Goal: Information Seeking & Learning: Compare options

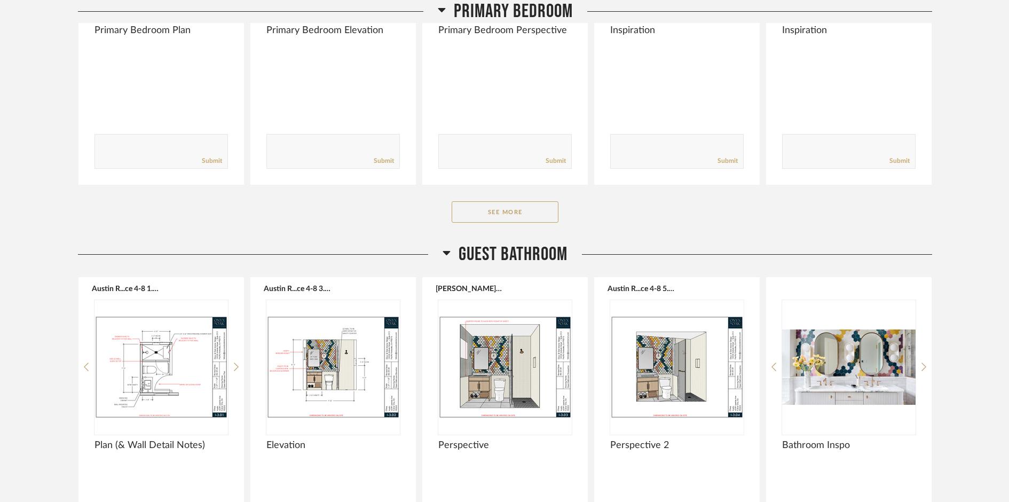
scroll to position [1975, 0]
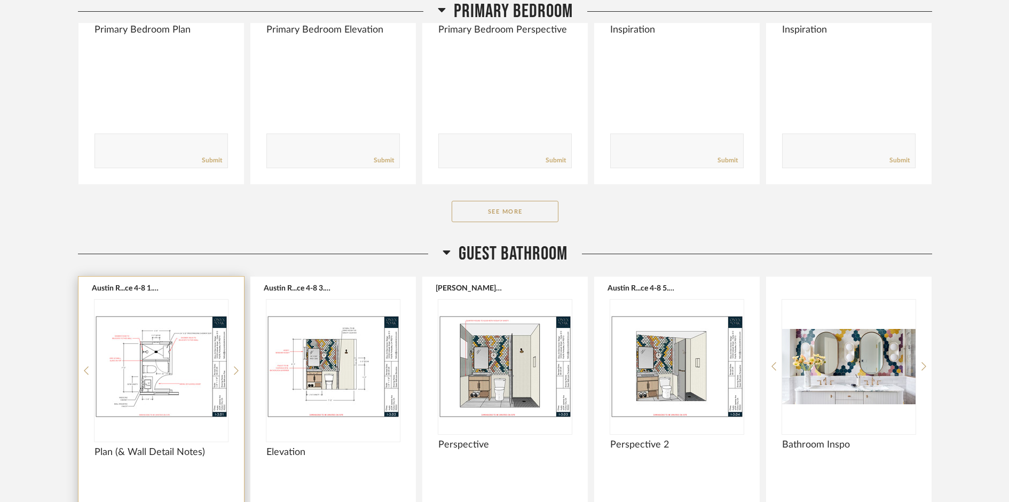
click at [182, 371] on img "0" at bounding box center [160, 365] width 133 height 133
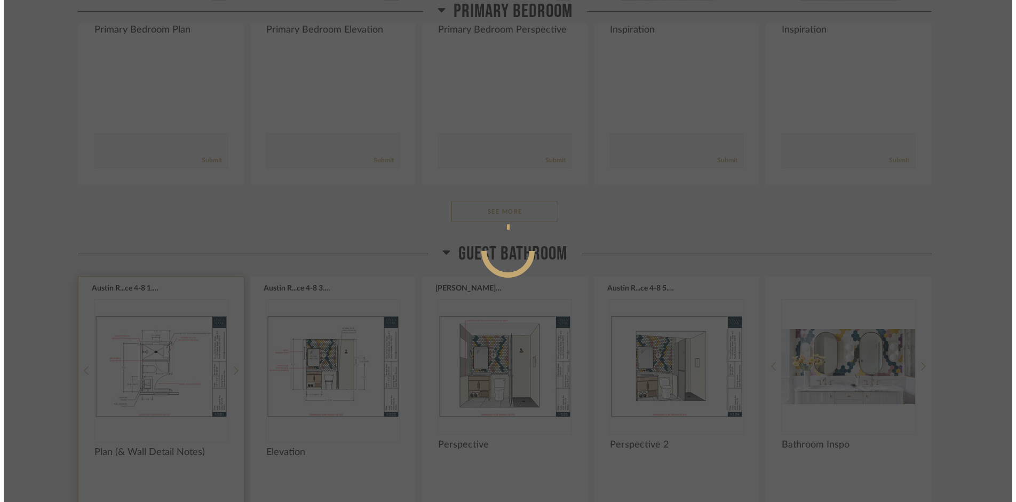
scroll to position [0, 0]
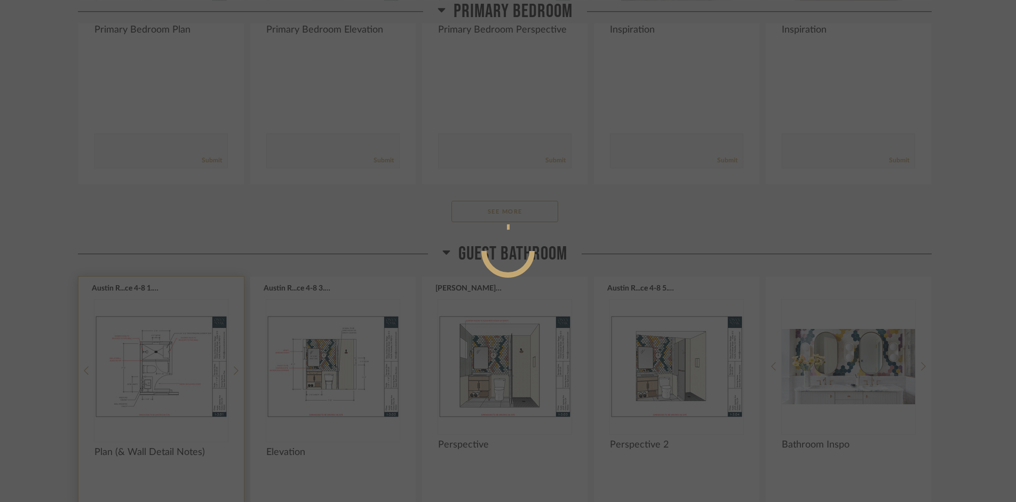
click at [182, 371] on div at bounding box center [508, 251] width 1016 height 502
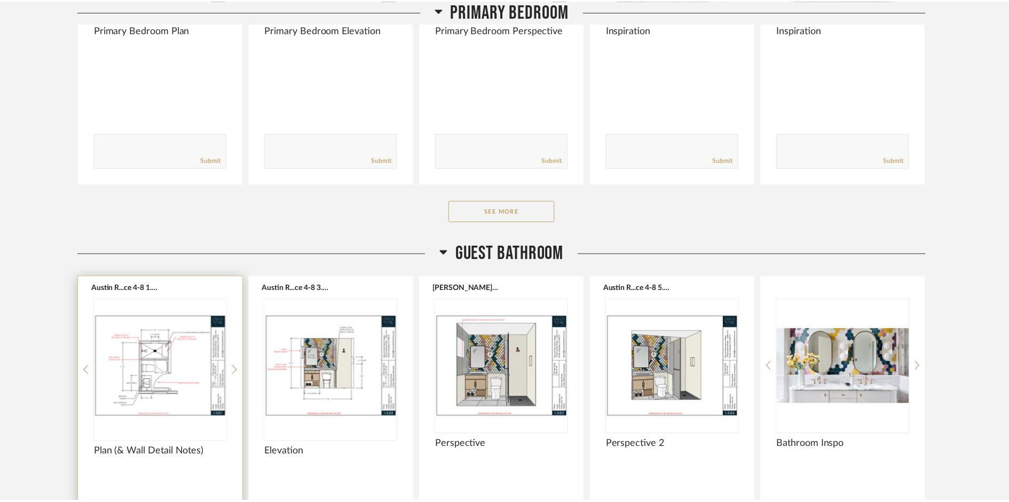
scroll to position [1975, 0]
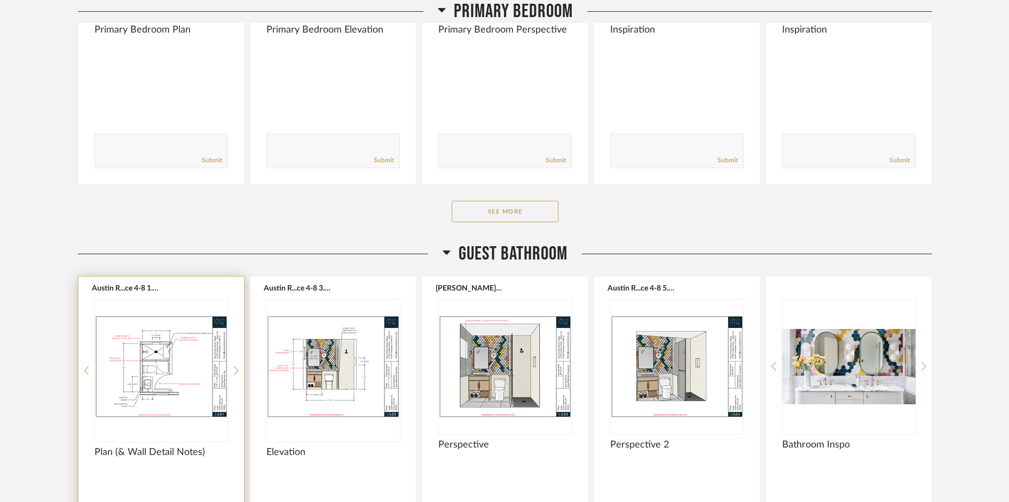
click at [183, 371] on img "0" at bounding box center [160, 365] width 133 height 133
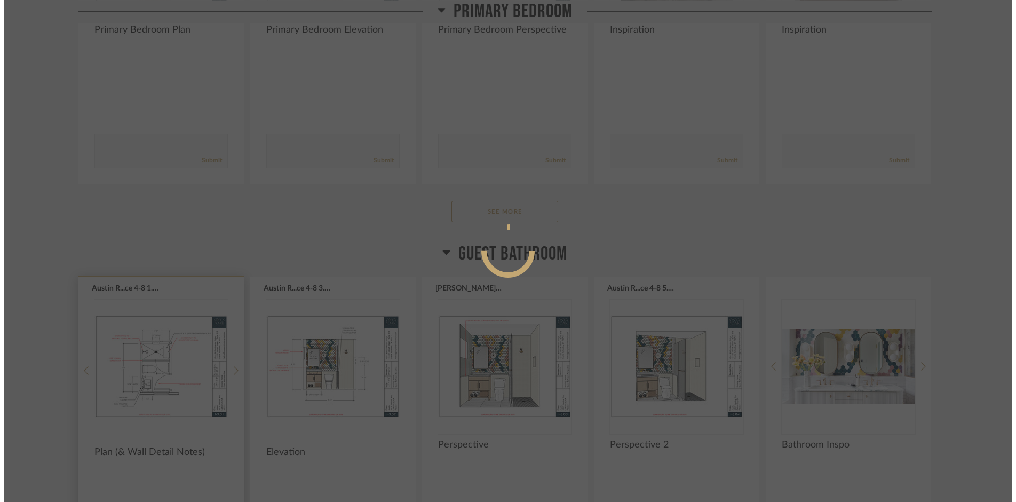
scroll to position [0, 0]
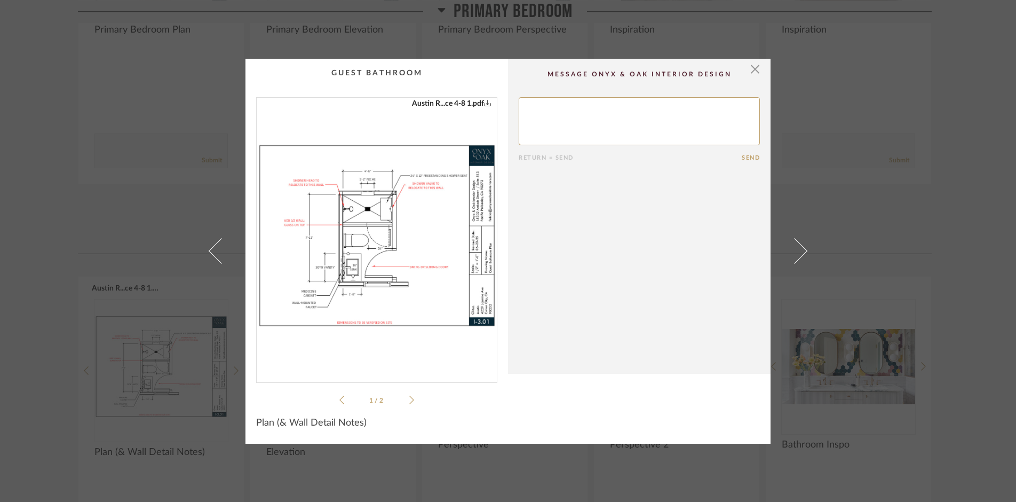
click at [417, 257] on img "0" at bounding box center [377, 236] width 240 height 276
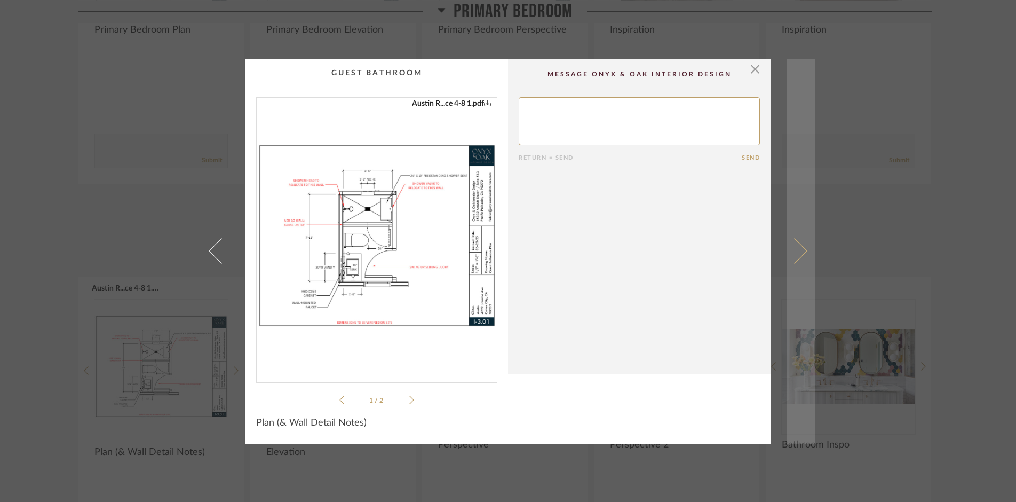
click at [796, 258] on span at bounding box center [795, 251] width 26 height 26
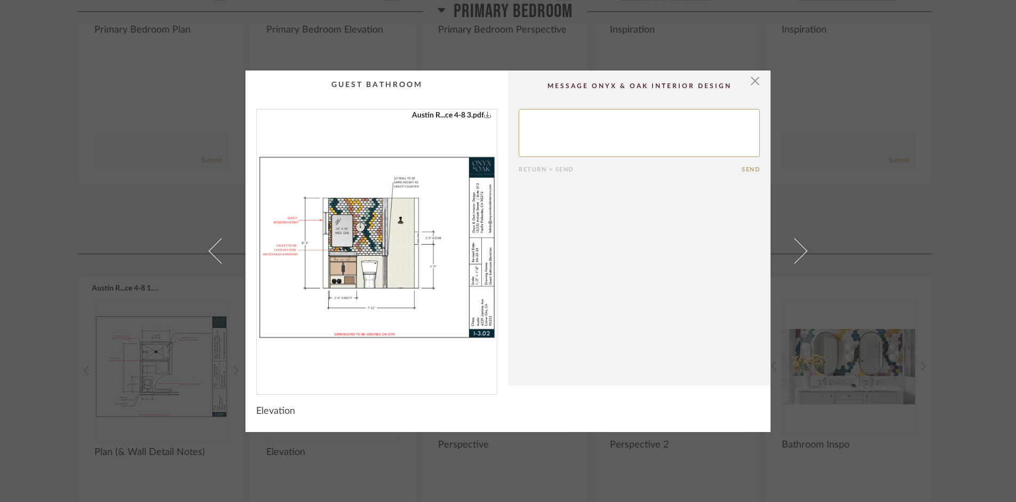
click at [367, 233] on img "0" at bounding box center [377, 247] width 240 height 276
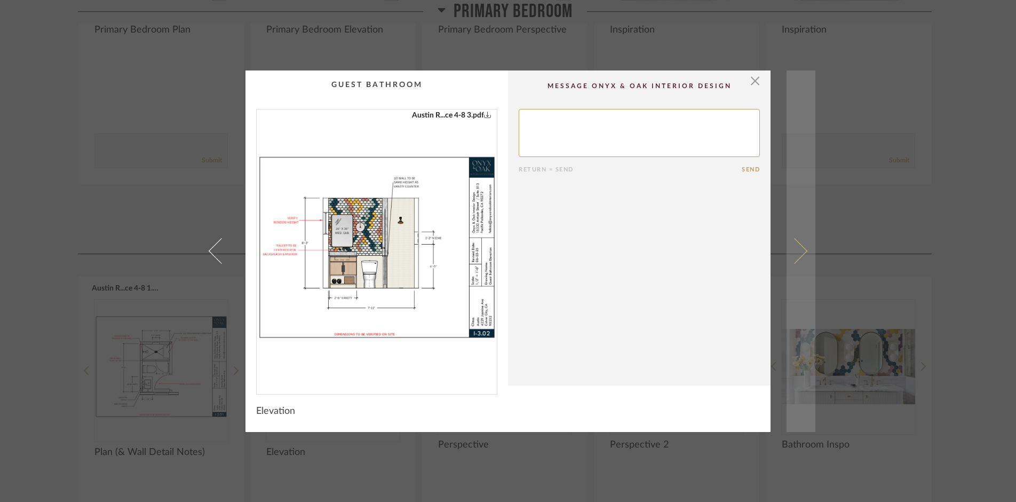
click at [799, 253] on span at bounding box center [795, 251] width 26 height 26
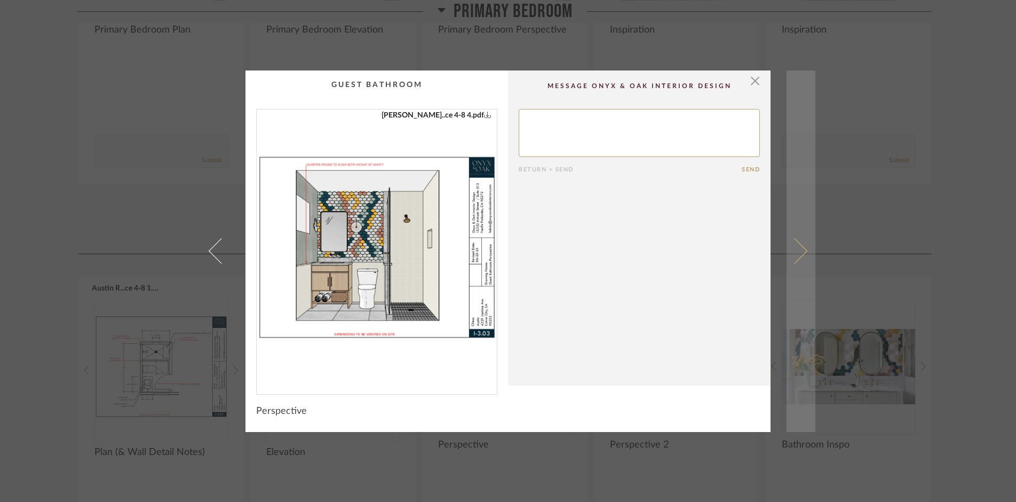
click at [794, 253] on span at bounding box center [795, 251] width 26 height 26
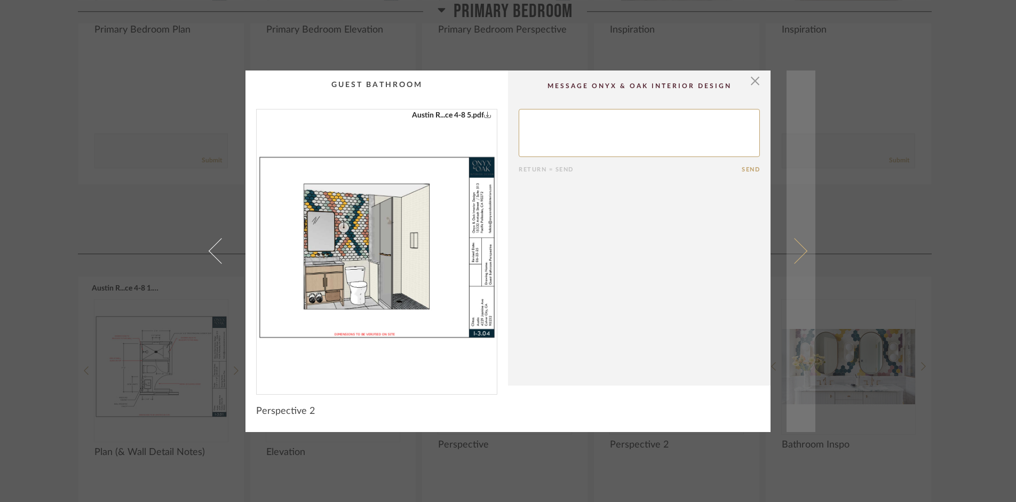
click at [795, 253] on span at bounding box center [795, 251] width 26 height 26
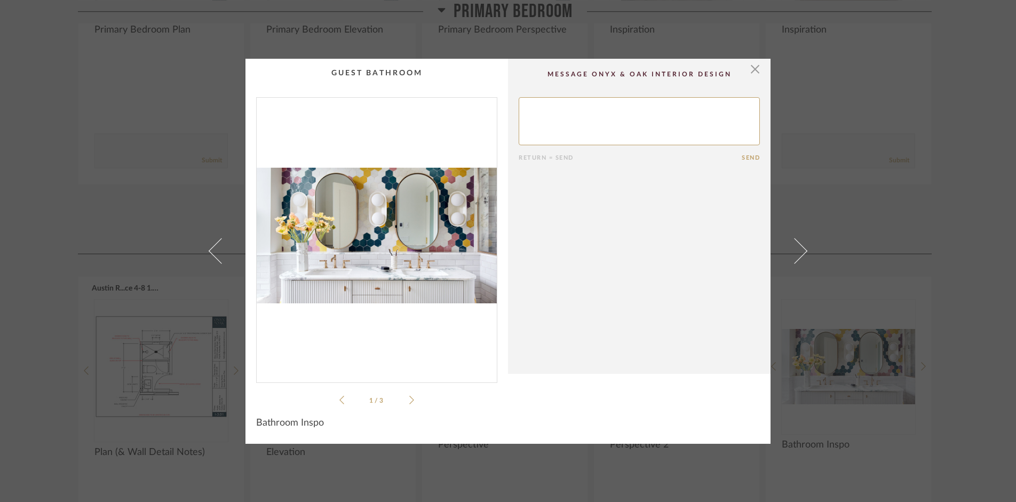
click at [795, 253] on span at bounding box center [795, 251] width 26 height 26
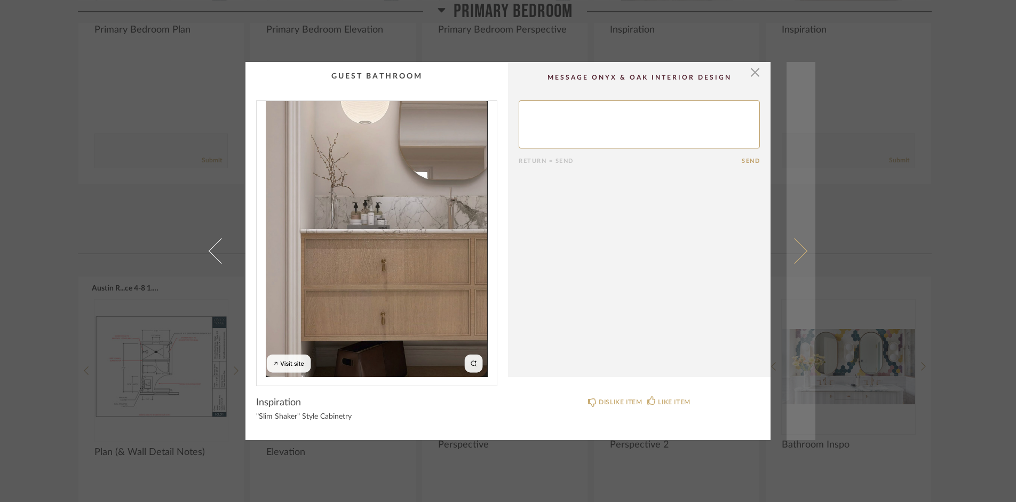
click at [796, 258] on span at bounding box center [795, 251] width 26 height 26
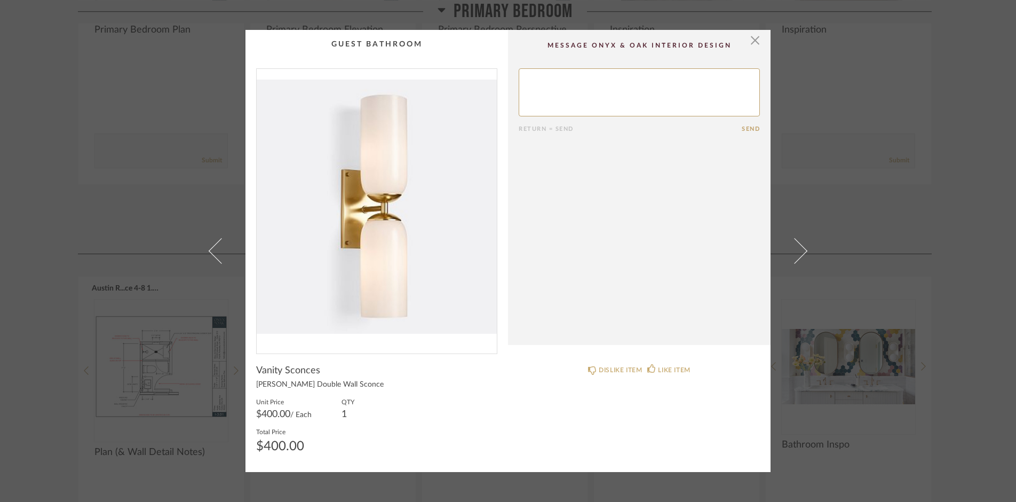
click at [796, 258] on span at bounding box center [795, 251] width 26 height 26
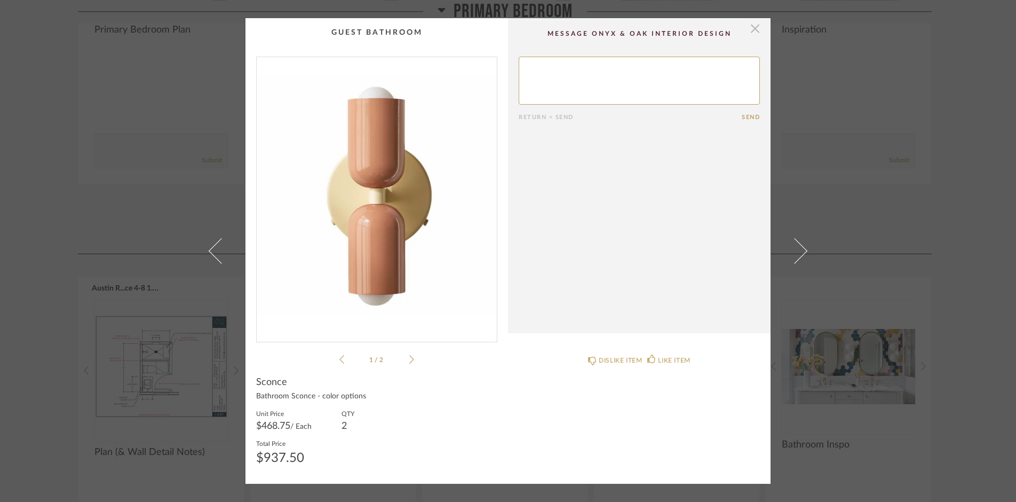
click at [752, 29] on span "button" at bounding box center [755, 28] width 21 height 21
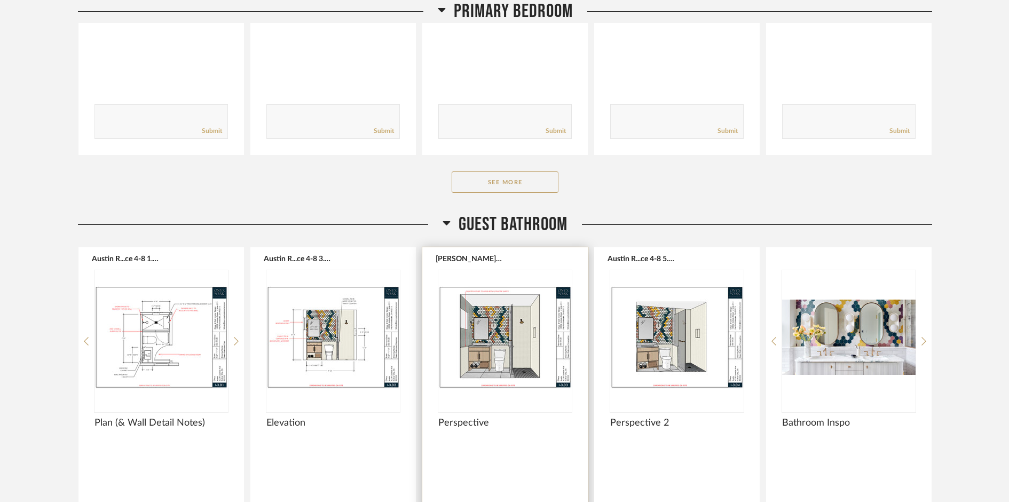
scroll to position [2001, 0]
